Goal: Information Seeking & Learning: Learn about a topic

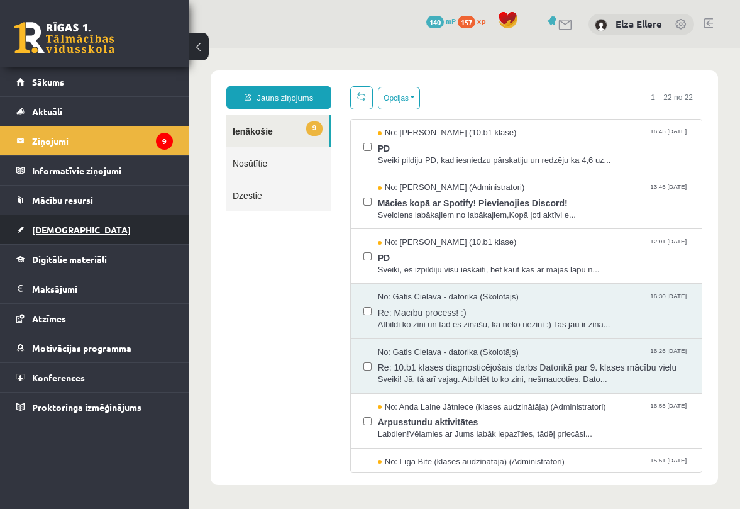
click at [96, 225] on link "[DEMOGRAPHIC_DATA]" at bounding box center [94, 229] width 157 height 29
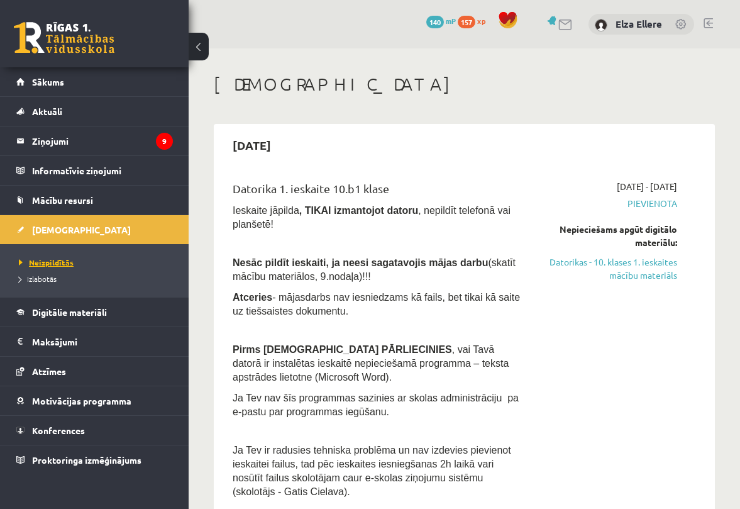
click at [60, 264] on span "Neizpildītās" at bounding box center [46, 262] width 55 height 10
click at [50, 89] on link "Sākums" at bounding box center [94, 81] width 157 height 29
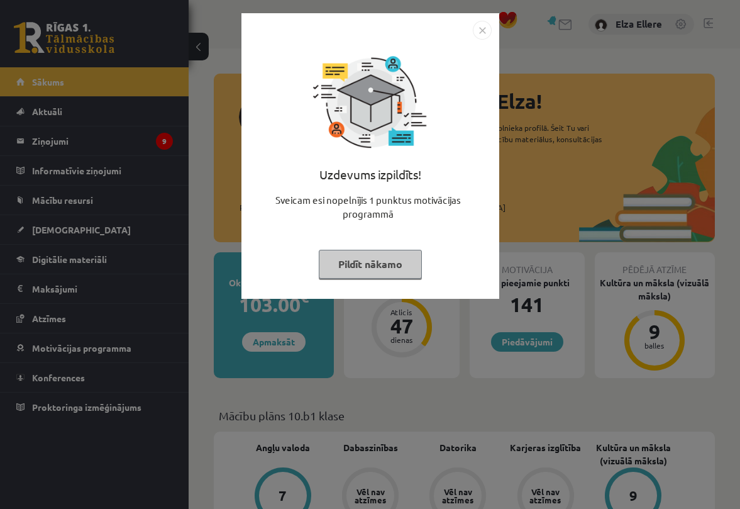
click at [484, 31] on img "Close" at bounding box center [482, 30] width 19 height 19
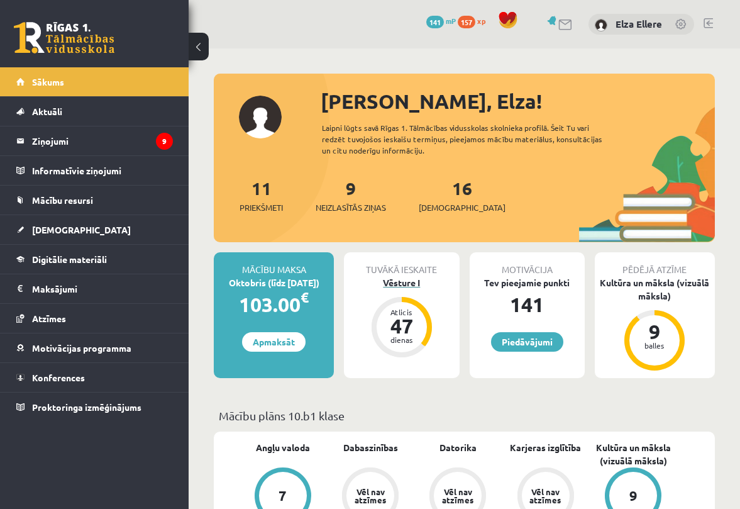
click at [401, 284] on div "Vēsture I" at bounding box center [401, 282] width 115 height 13
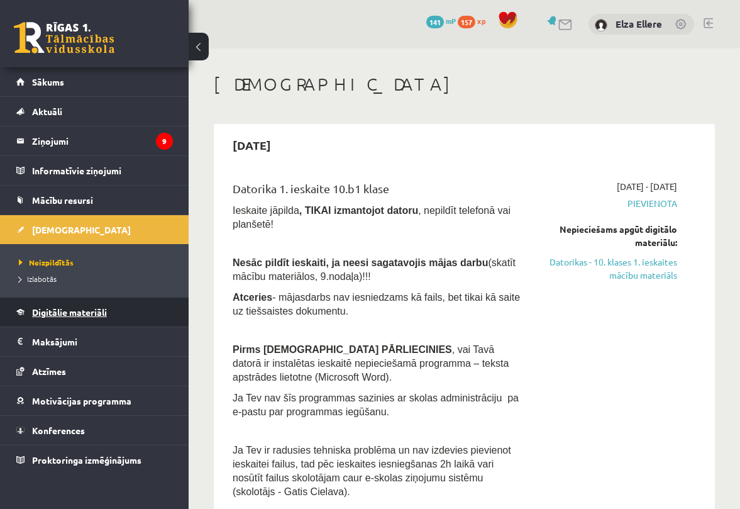
click at [103, 314] on span "Digitālie materiāli" at bounding box center [69, 311] width 75 height 11
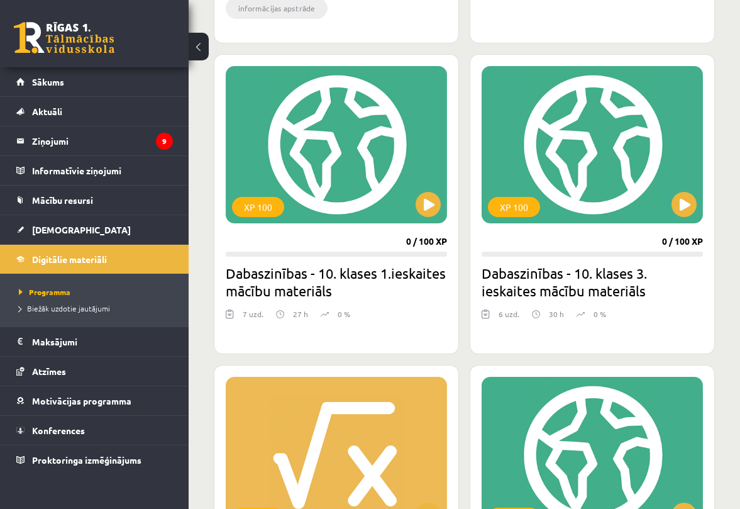
scroll to position [3942, 0]
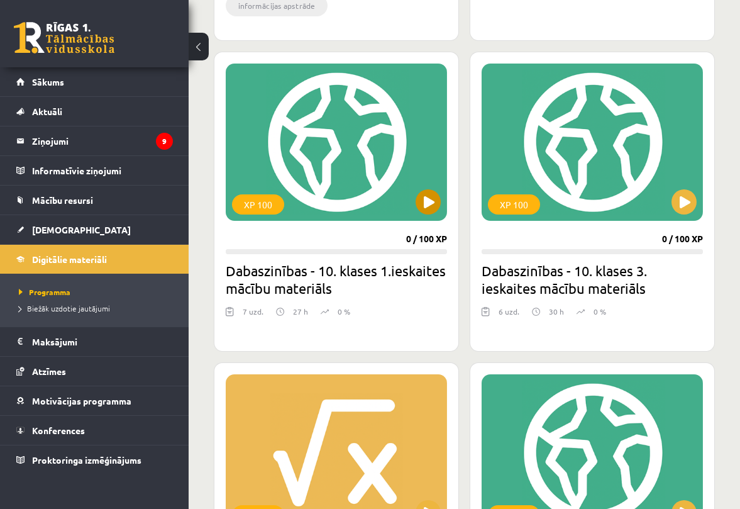
click at [296, 219] on div "XP 100" at bounding box center [336, 142] width 221 height 157
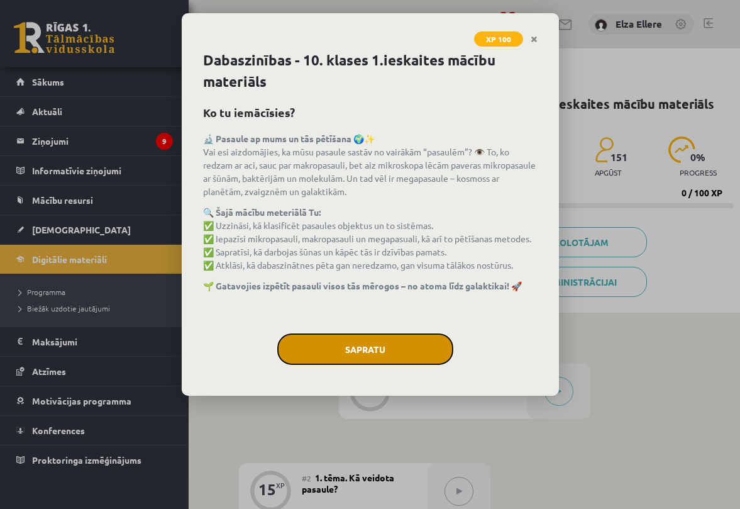
click at [357, 345] on button "Sapratu" at bounding box center [365, 348] width 176 height 31
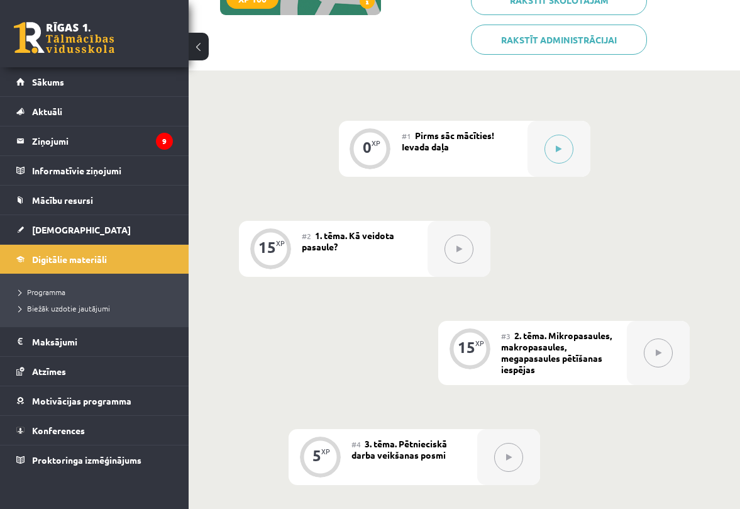
scroll to position [242, 0]
click at [557, 147] on icon at bounding box center [559, 150] width 6 height 8
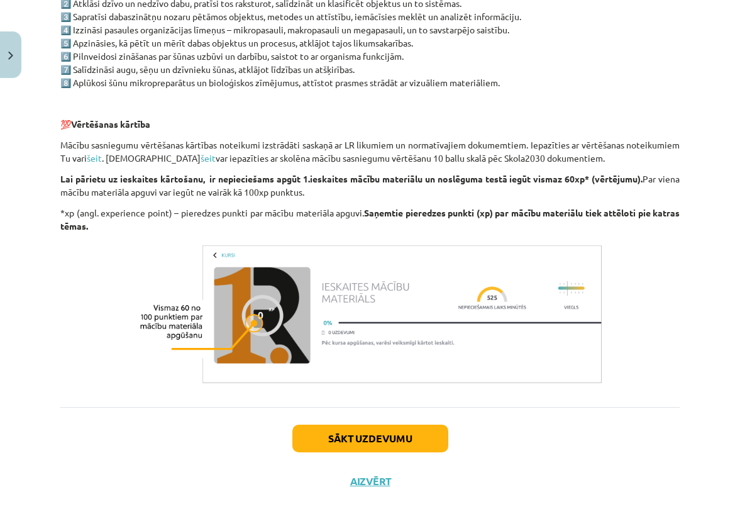
scroll to position [943, 0]
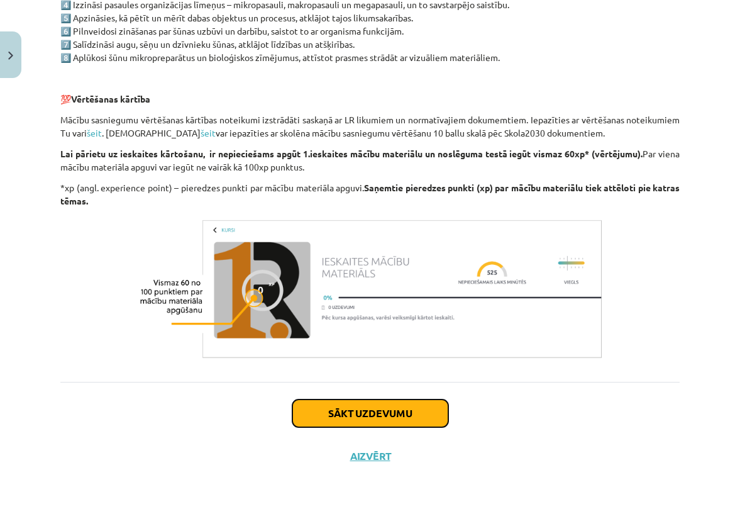
click at [370, 409] on button "Sākt uzdevumu" at bounding box center [370, 413] width 156 height 28
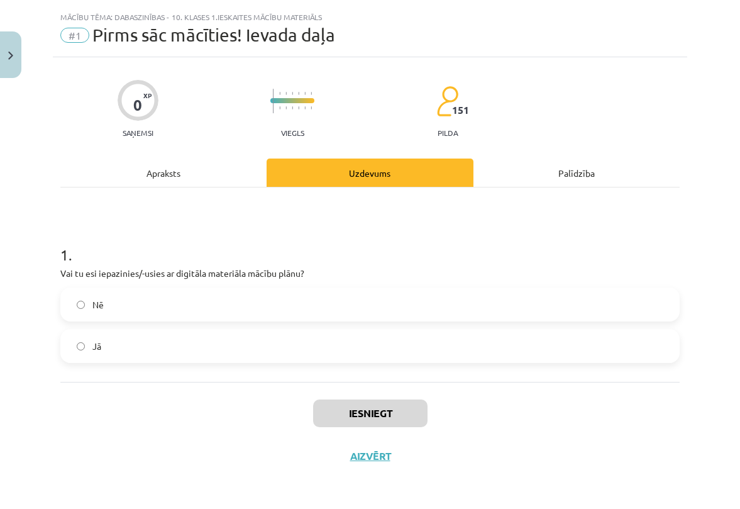
scroll to position [26, 0]
click at [358, 410] on button "Iesniegt" at bounding box center [370, 413] width 114 height 28
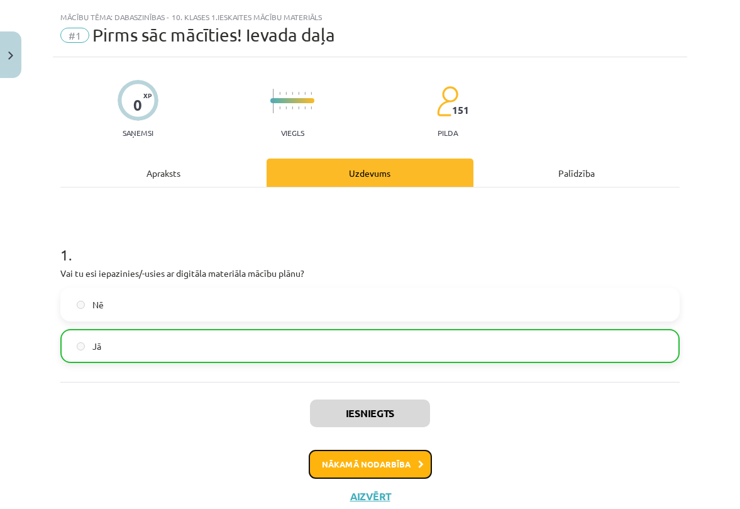
click at [347, 462] on button "Nākamā nodarbība" at bounding box center [370, 464] width 123 height 29
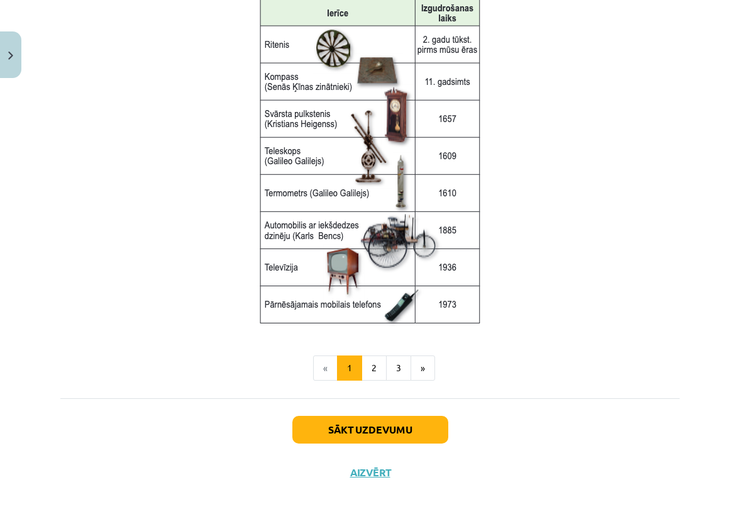
scroll to position [1630, 0]
